Goal: Find specific page/section: Find specific page/section

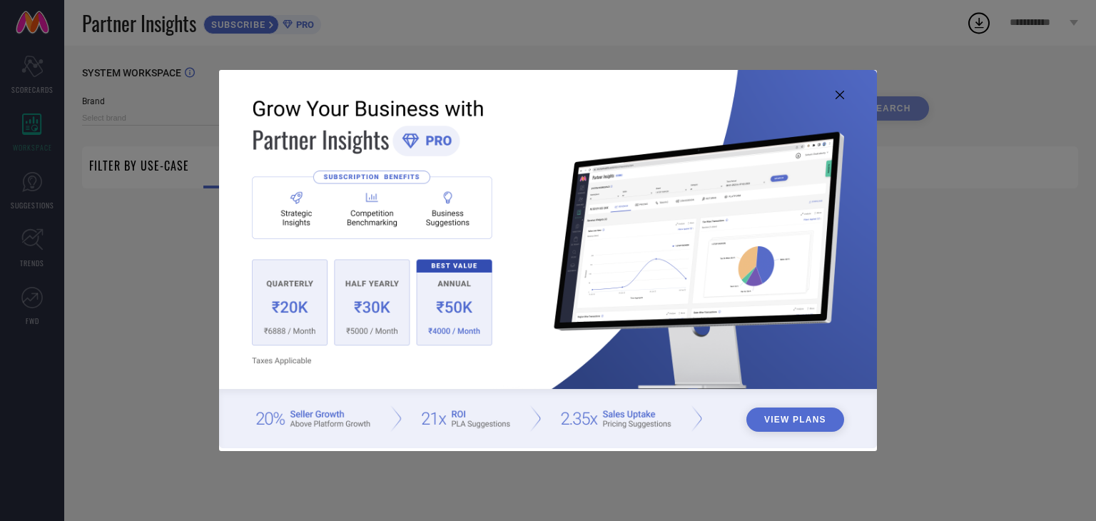
click at [840, 93] on icon at bounding box center [839, 95] width 9 height 9
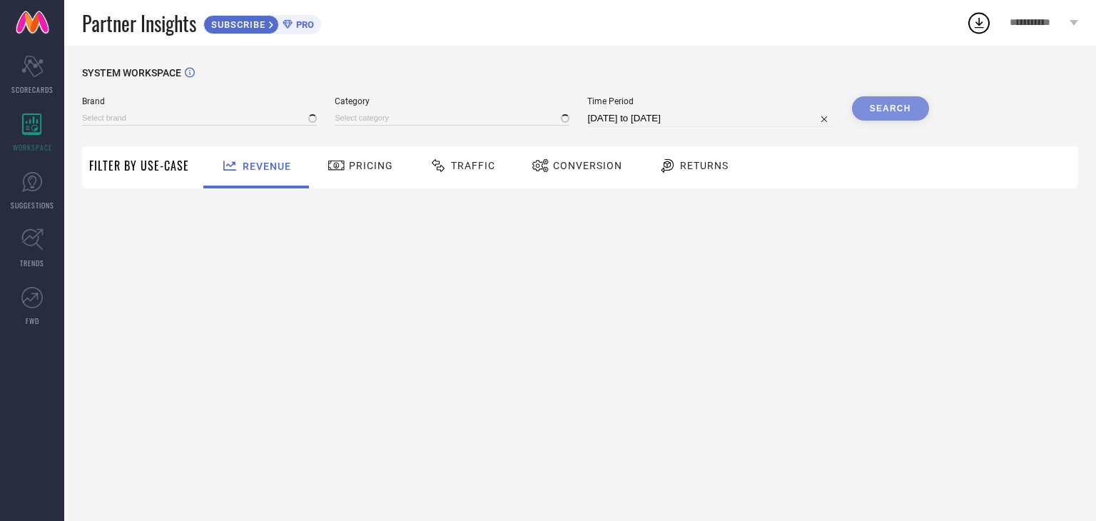
type input "BHARATASYA"
type input "All"
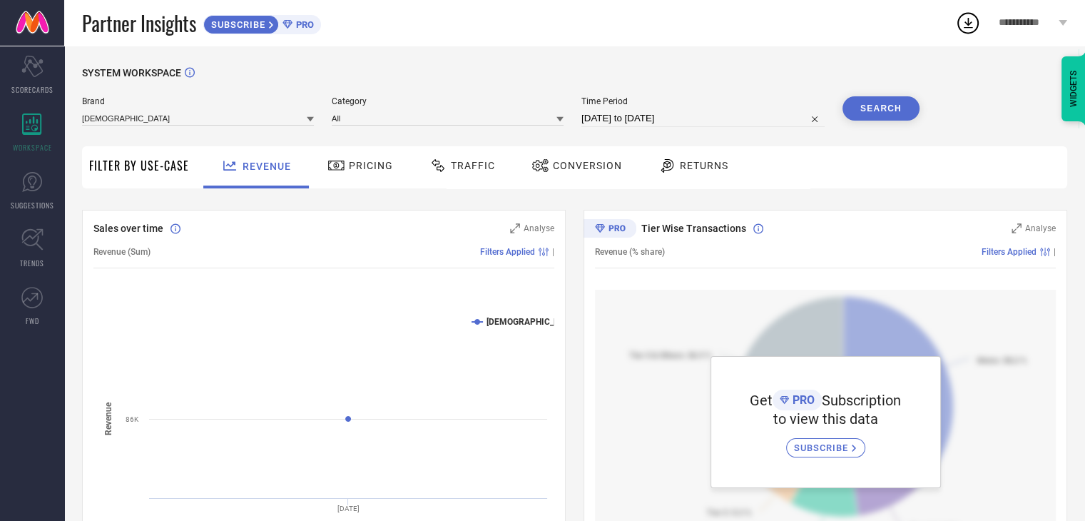
click at [309, 118] on icon at bounding box center [310, 119] width 7 height 5
click at [309, 118] on icon at bounding box center [310, 119] width 7 height 7
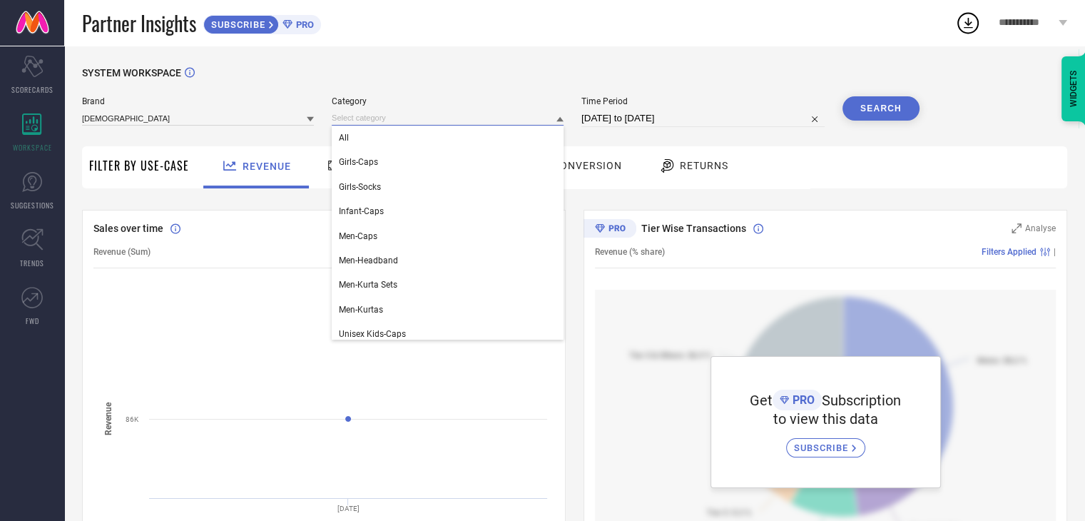
click at [443, 115] on input at bounding box center [448, 118] width 232 height 15
